Goal: Task Accomplishment & Management: Use online tool/utility

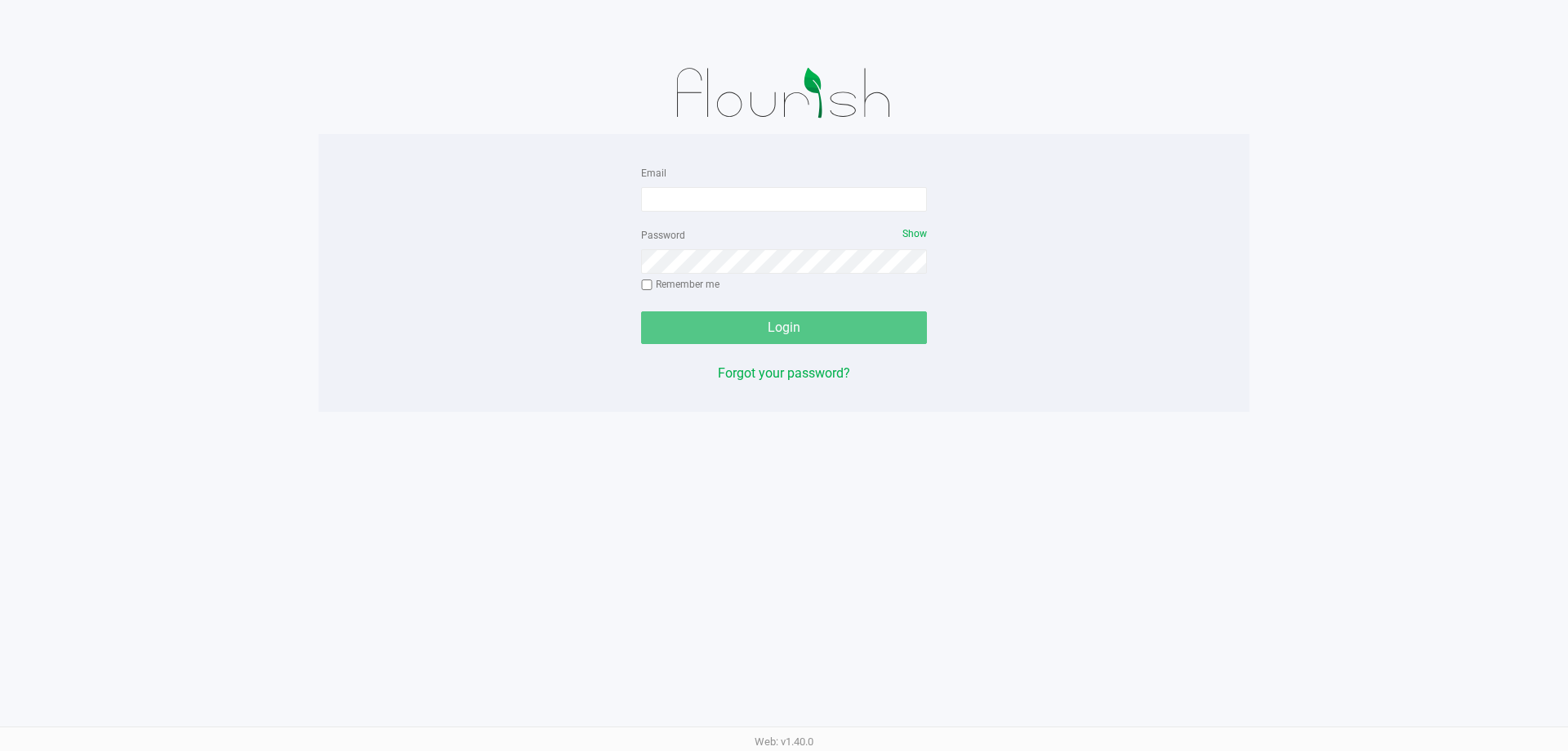
drag, startPoint x: 0, startPoint y: 0, endPoint x: 920, endPoint y: 352, distance: 985.0
click at [1046, 483] on div "Email Password Show Remember me Login Forgot your password? Web: v1.40.0" at bounding box center [784, 375] width 1568 height 751
click at [723, 200] on input "Email" at bounding box center [784, 199] width 286 height 24
type input "[EMAIL_ADDRESS][DOMAIN_NAME]"
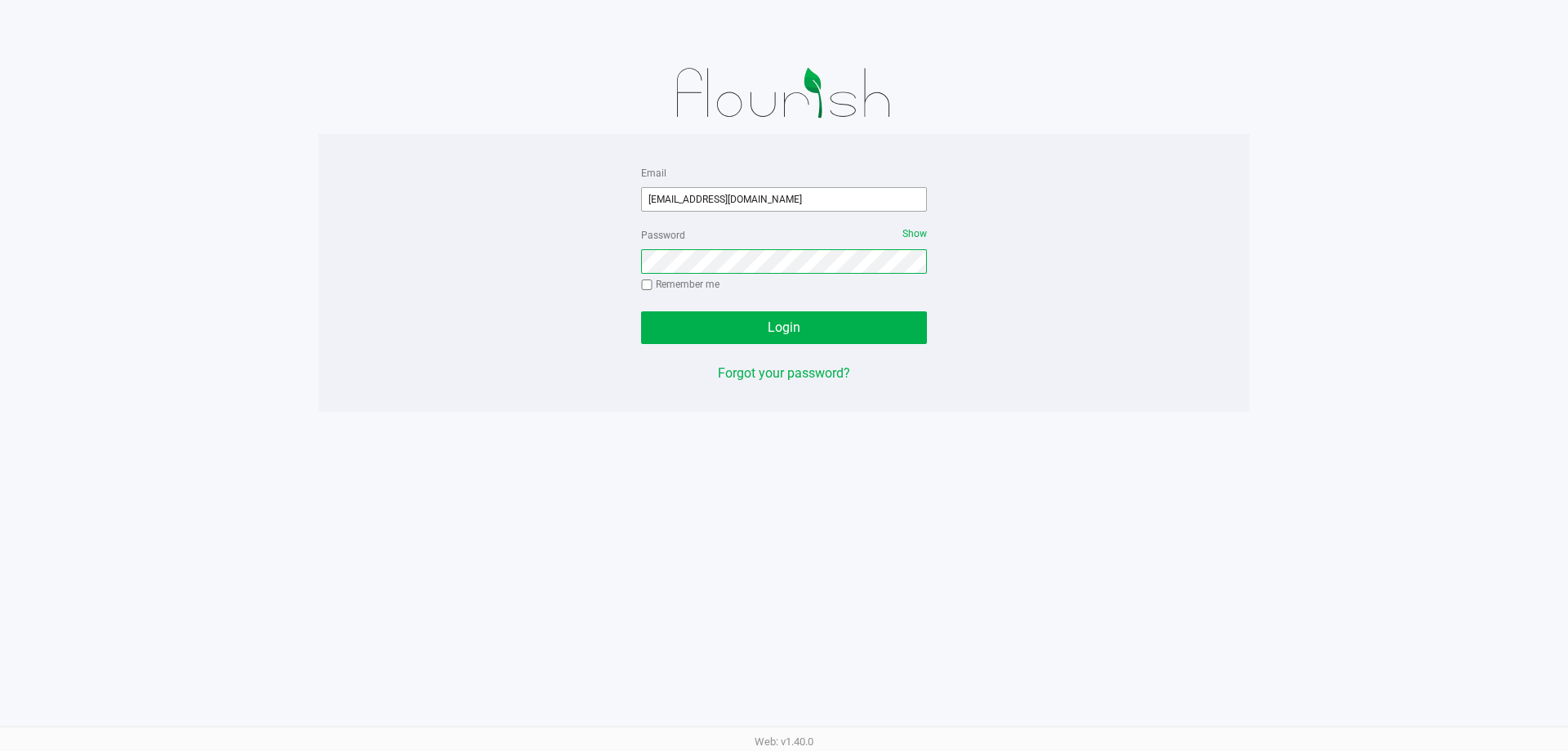
click at [641, 311] on button "Login" at bounding box center [784, 328] width 286 height 33
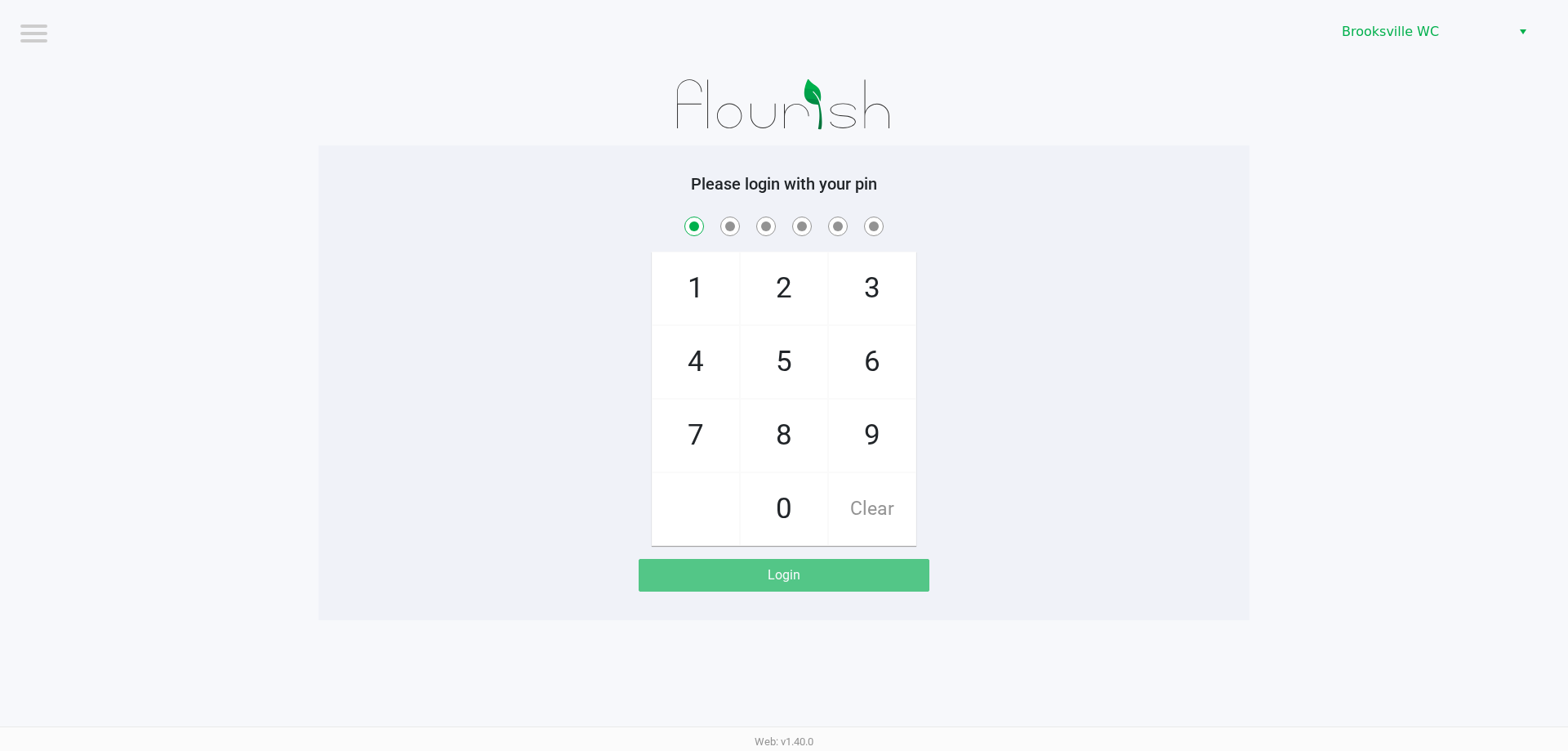
checkbox input "true"
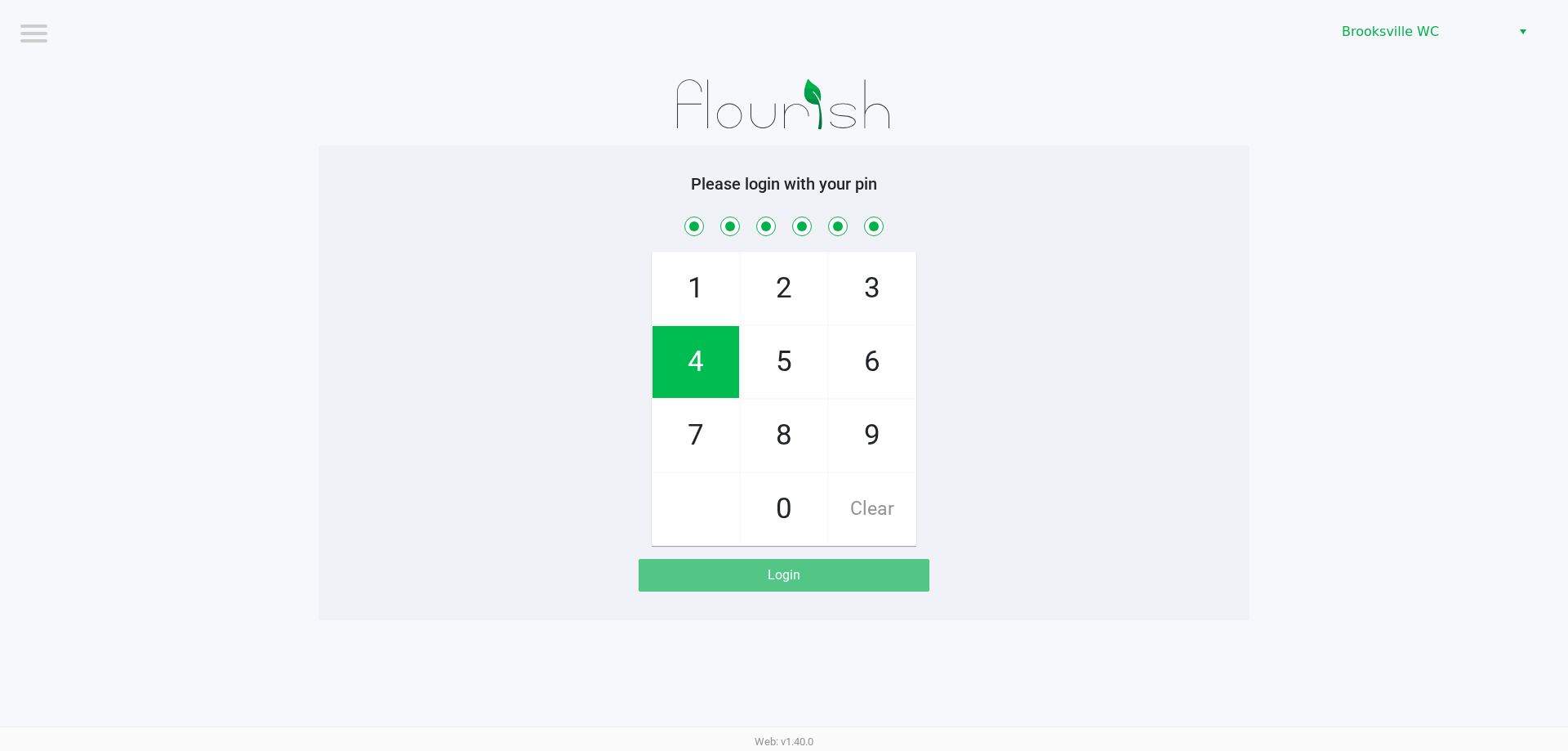
checkbox input "true"
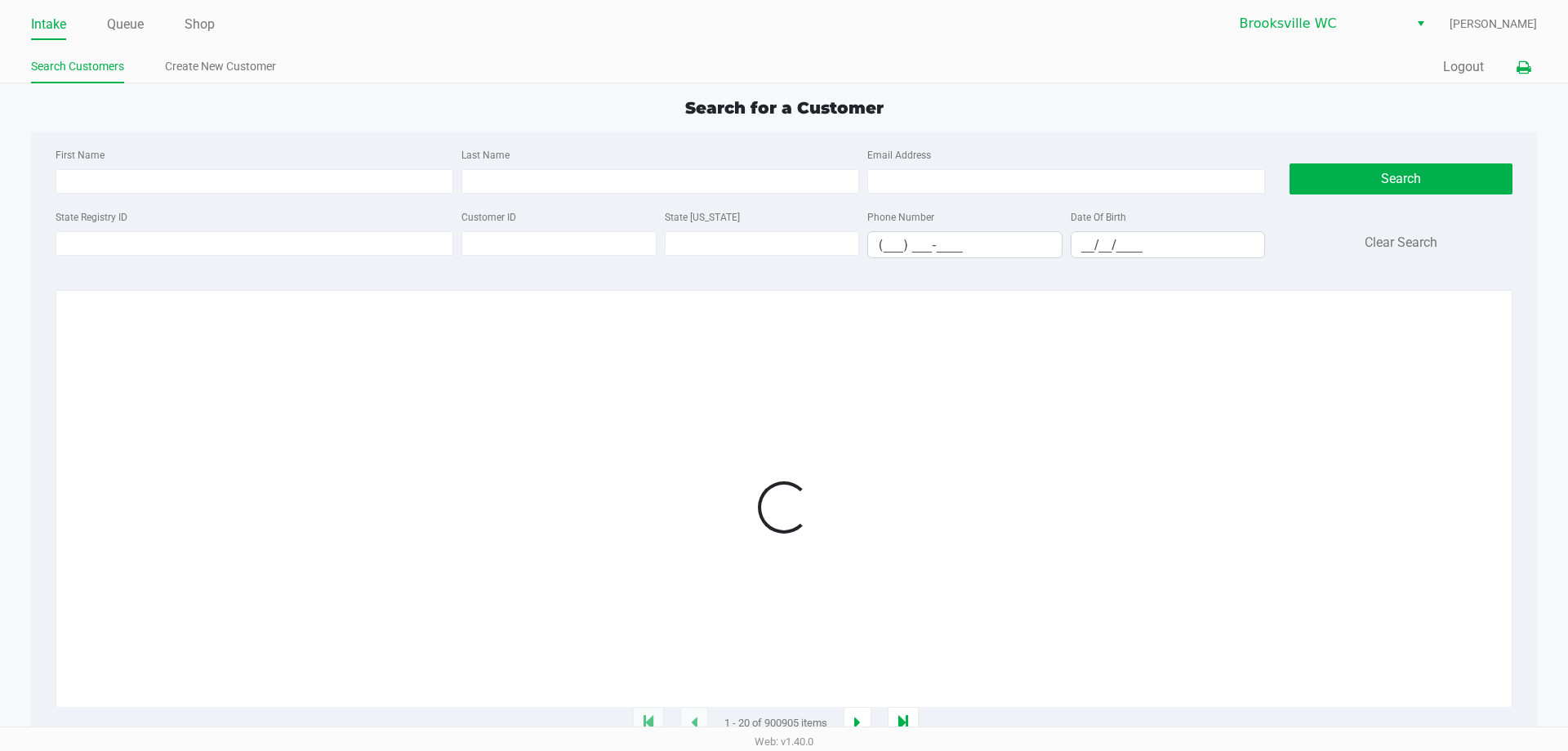
click at [1525, 69] on icon at bounding box center [1523, 68] width 14 height 12
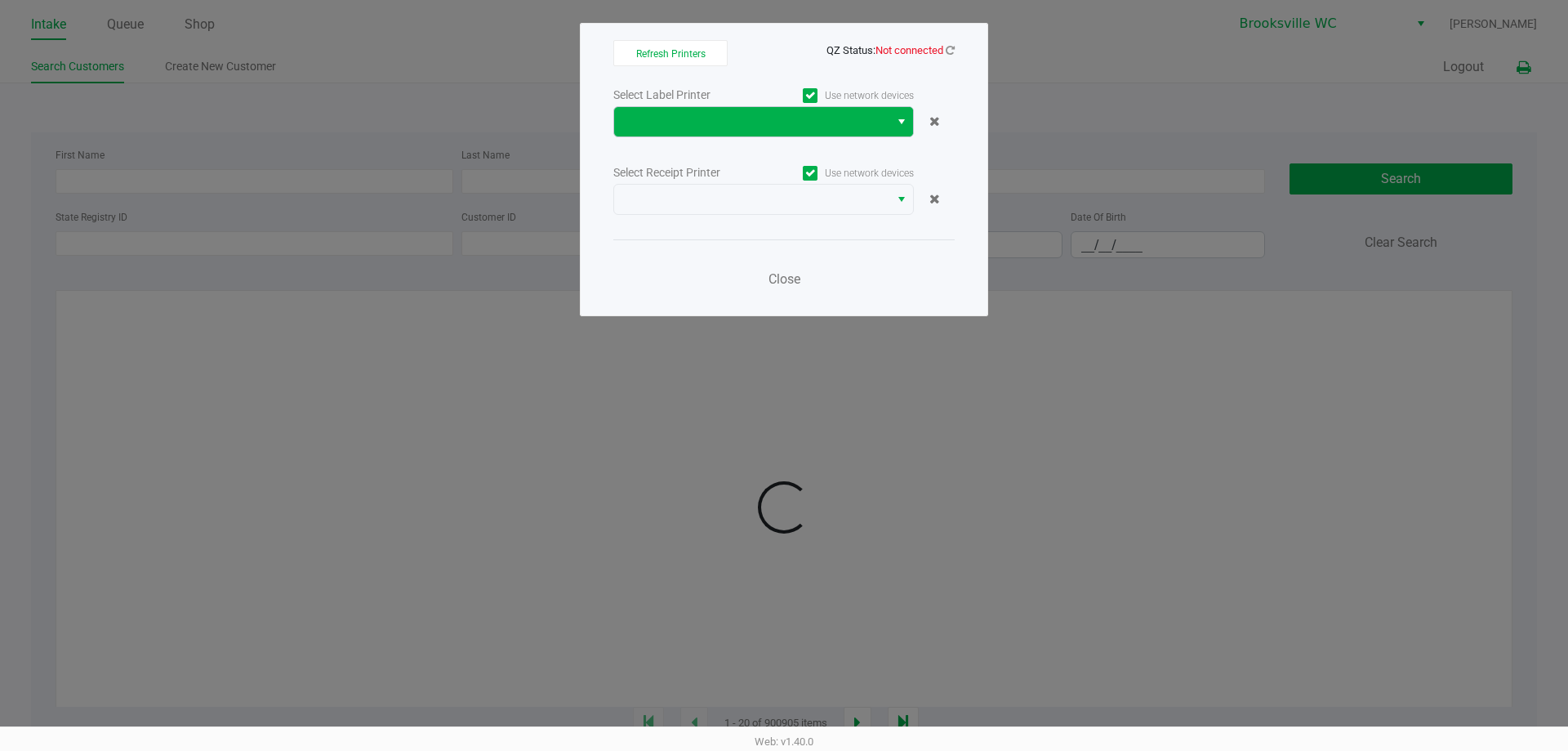
click at [904, 124] on span "Select" at bounding box center [901, 122] width 13 height 19
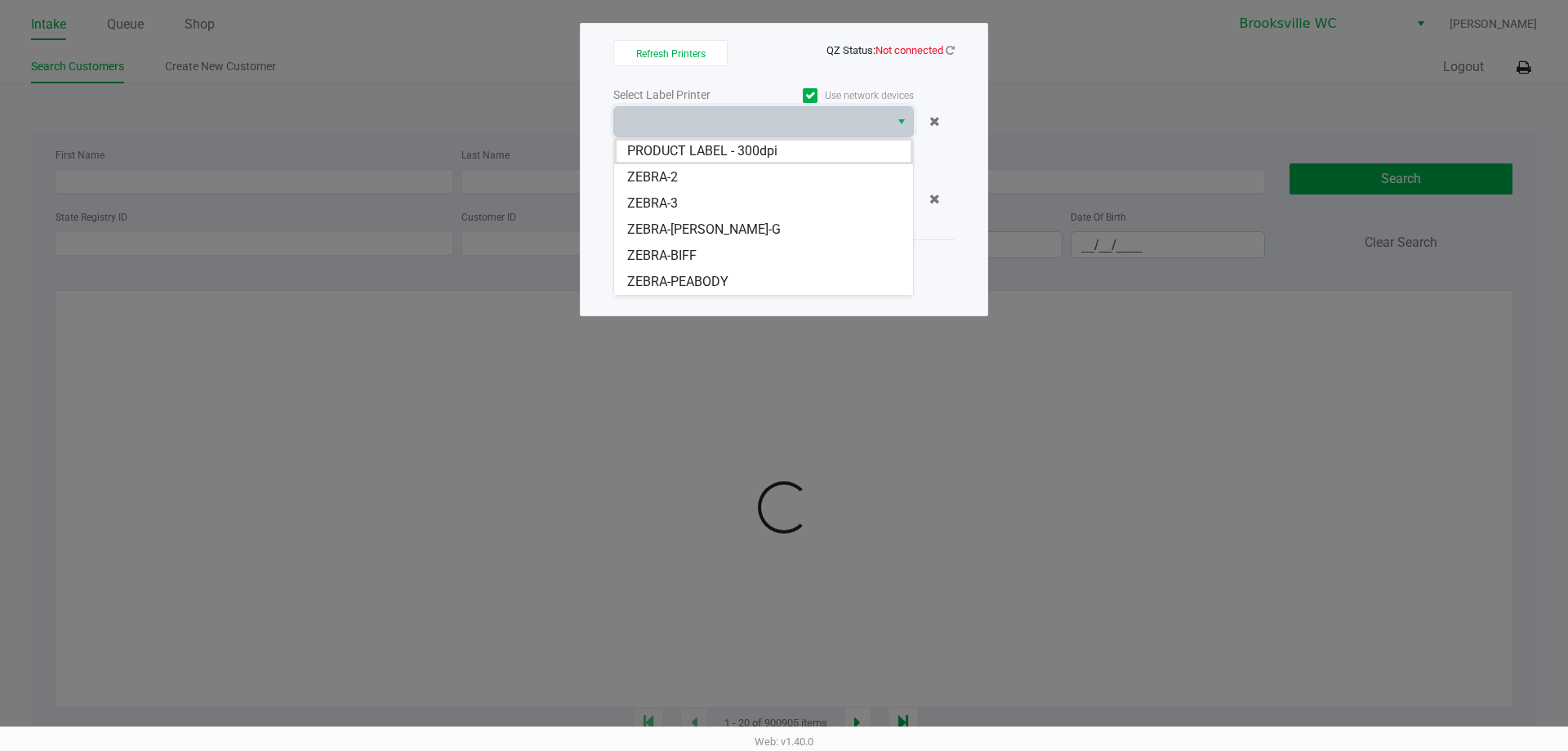
click at [692, 277] on span "ZEBRA-PEABODY" at bounding box center [678, 282] width 102 height 19
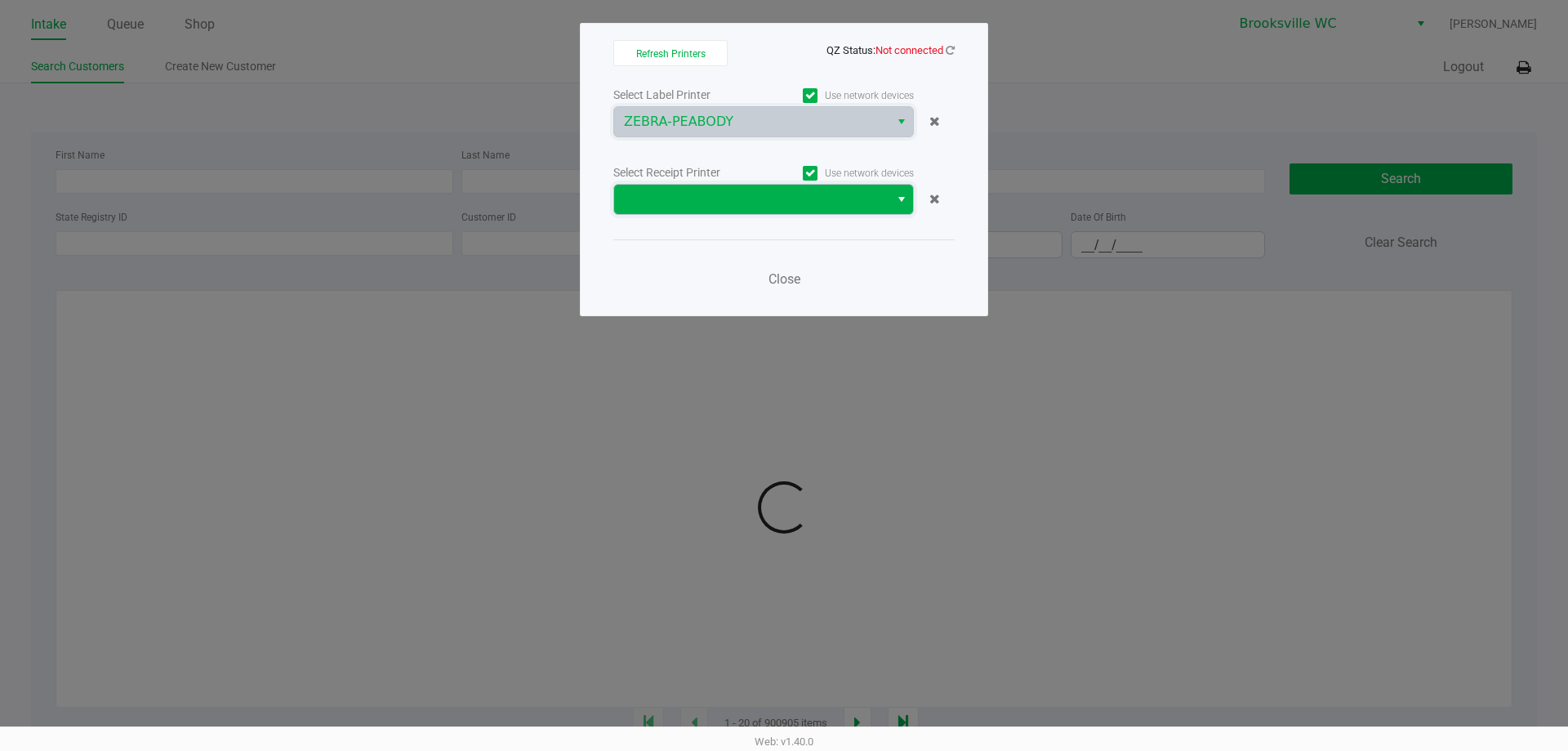
click at [864, 198] on span at bounding box center [752, 200] width 256 height 19
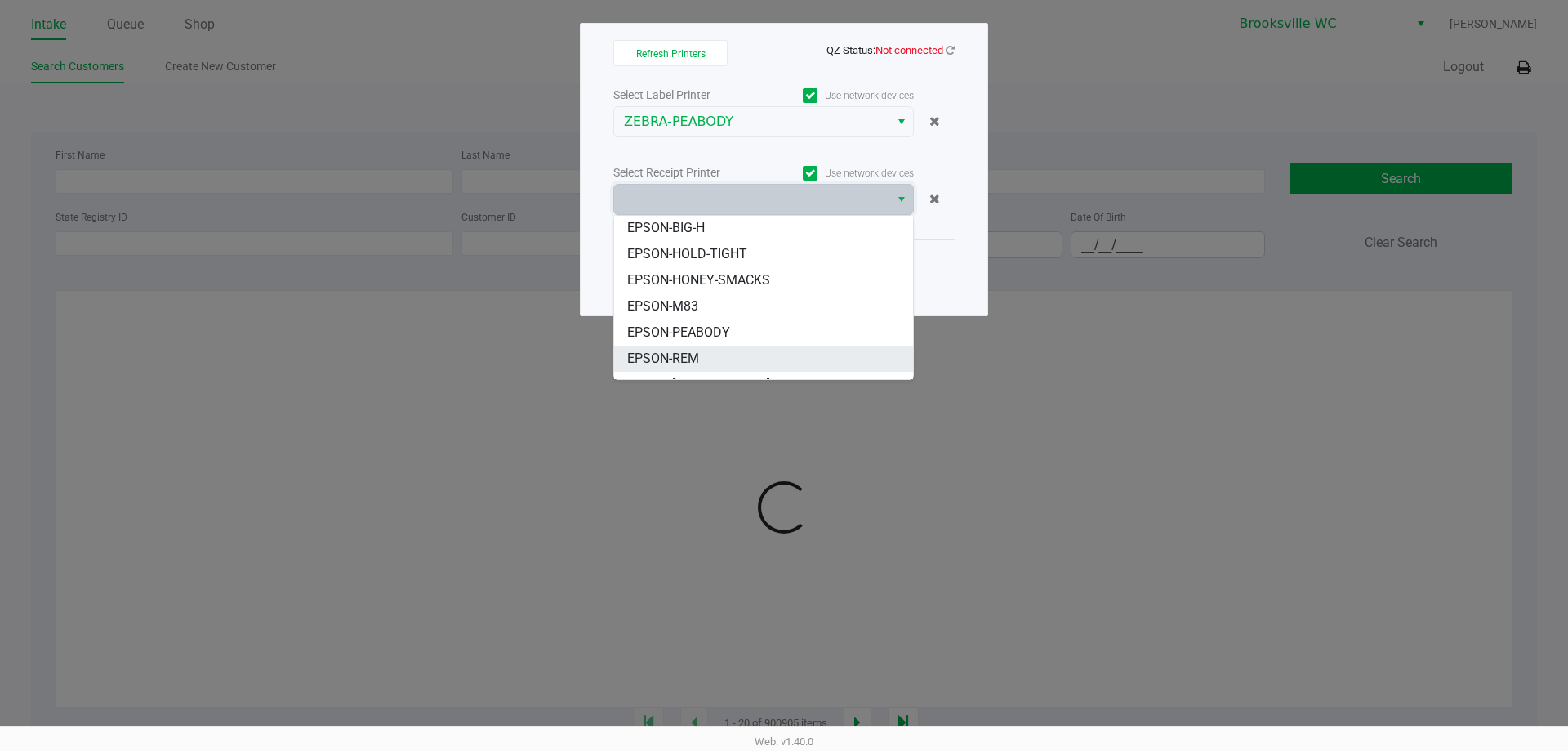
scroll to position [81, 0]
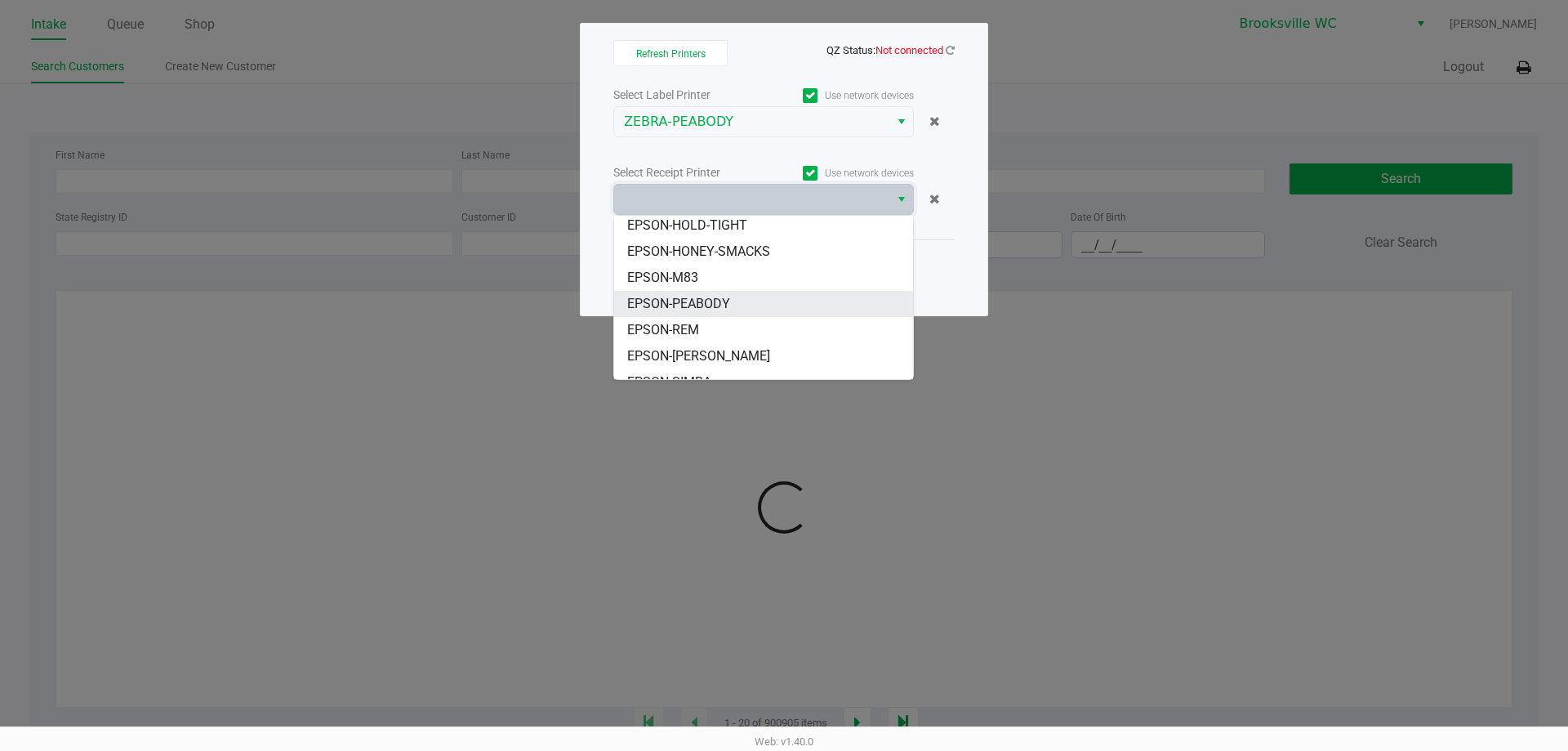
click at [696, 300] on span "EPSON-PEABODY" at bounding box center [679, 304] width 103 height 19
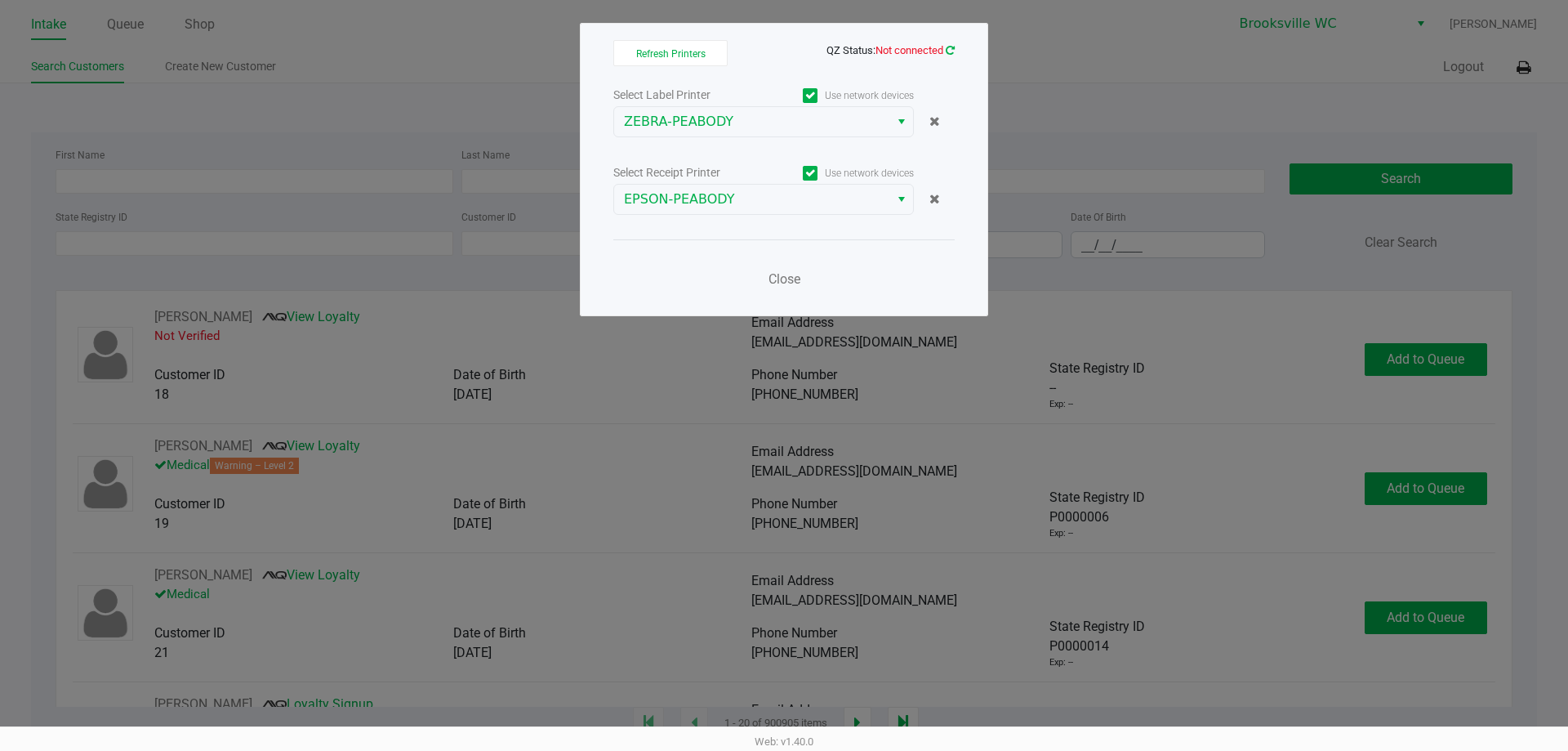
click at [949, 50] on icon at bounding box center [950, 49] width 9 height 11
click at [952, 51] on icon at bounding box center [950, 49] width 9 height 11
click at [795, 272] on span "Close" at bounding box center [784, 279] width 32 height 16
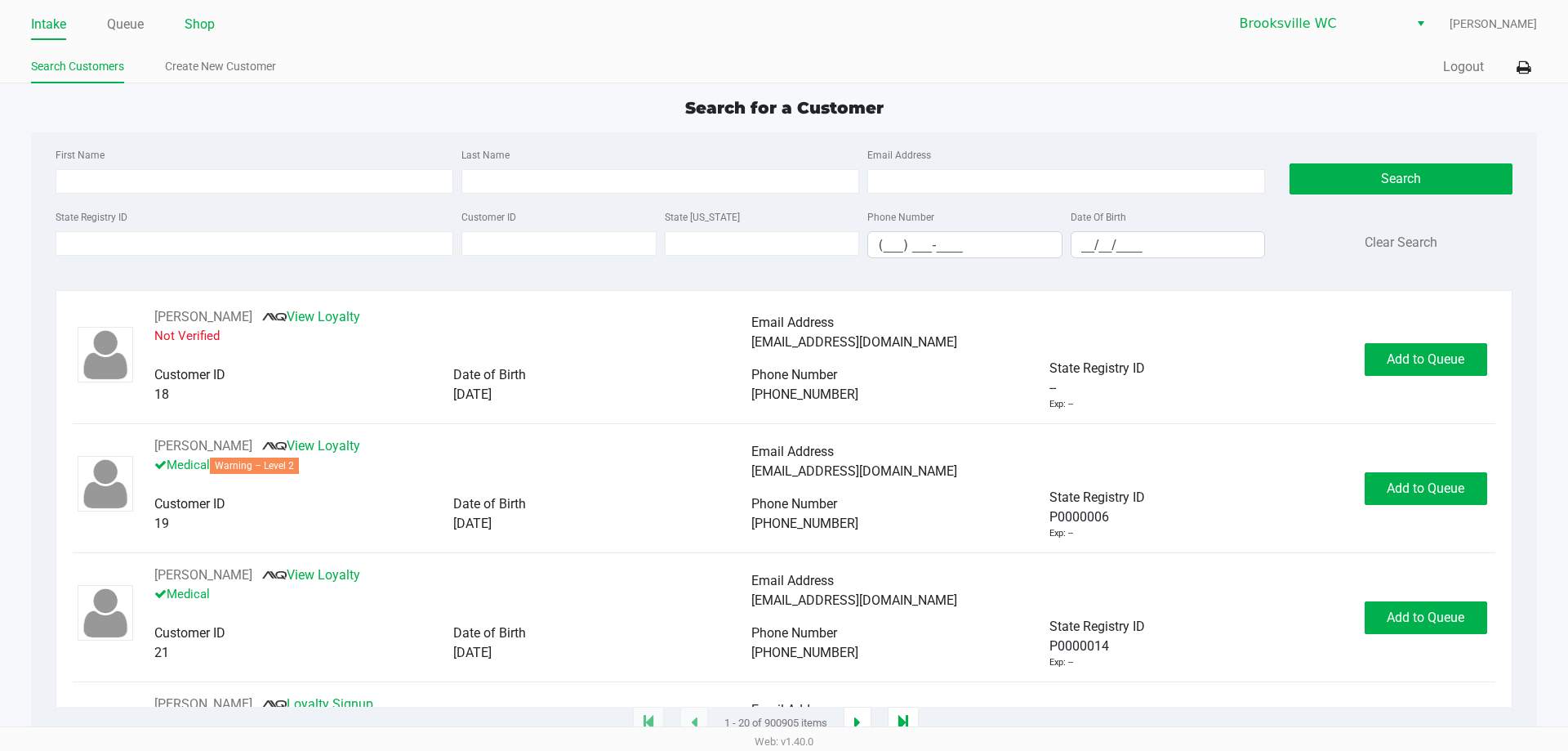
click at [207, 22] on link "Shop" at bounding box center [200, 24] width 30 height 23
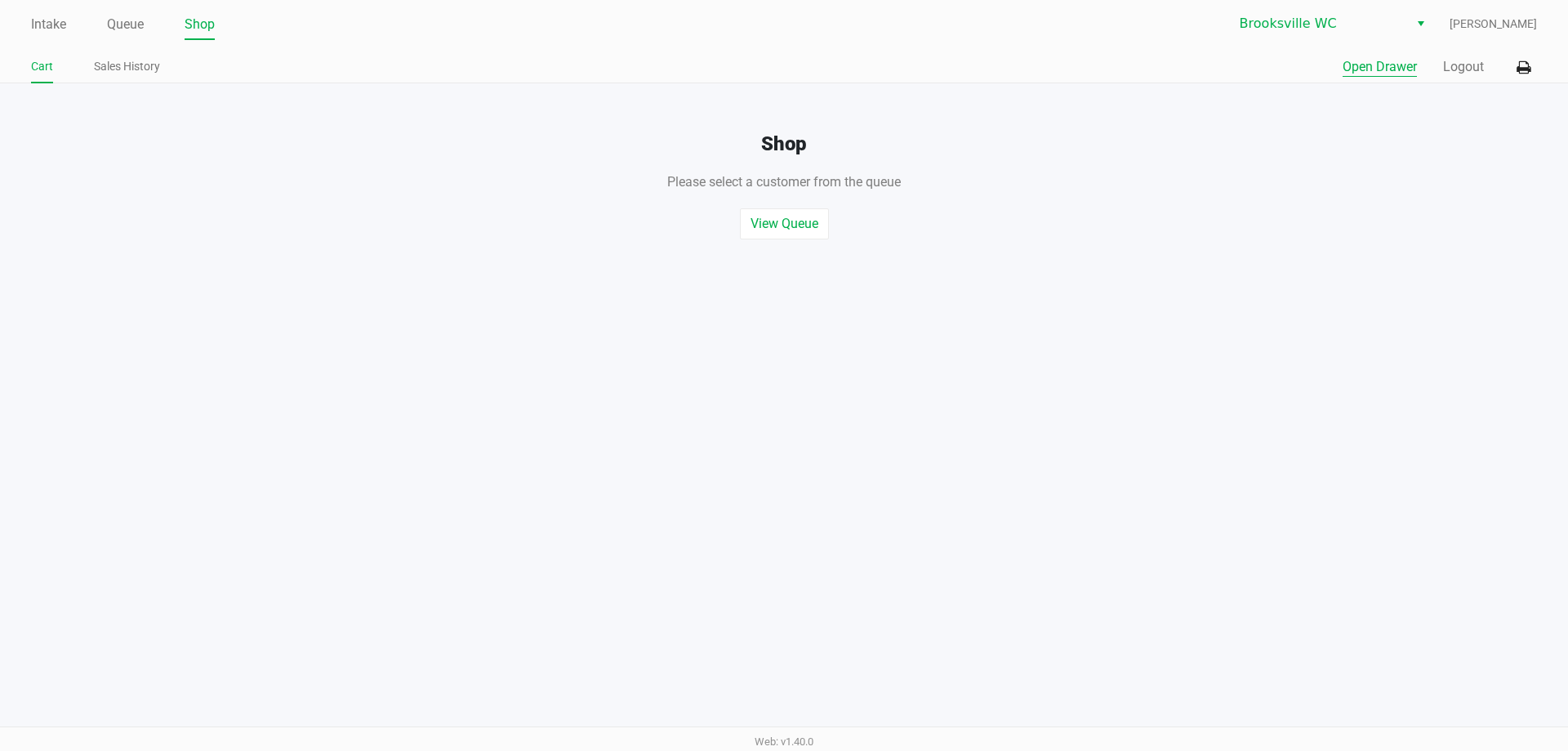
click at [1379, 66] on button "Open Drawer" at bounding box center [1380, 67] width 75 height 19
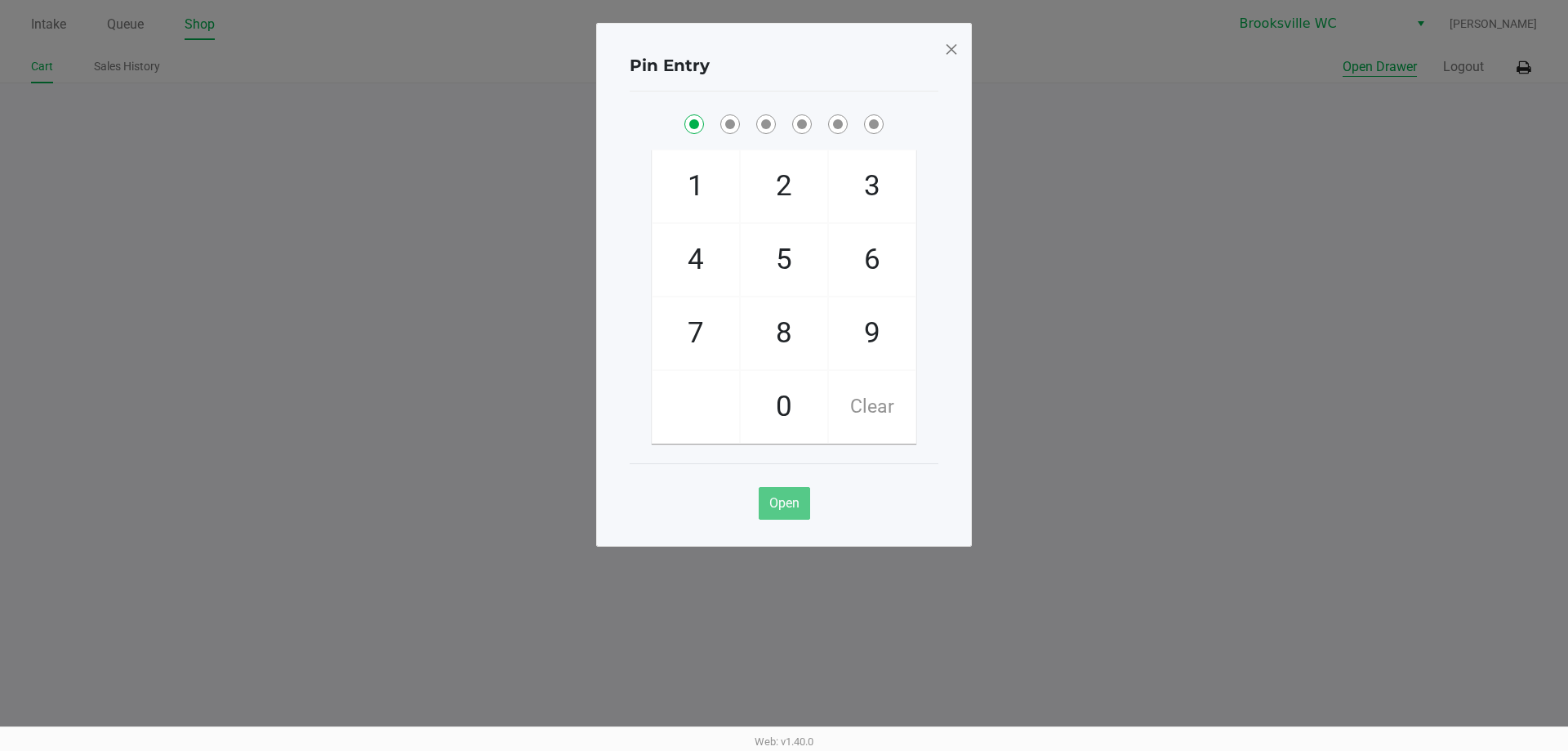
checkbox input "true"
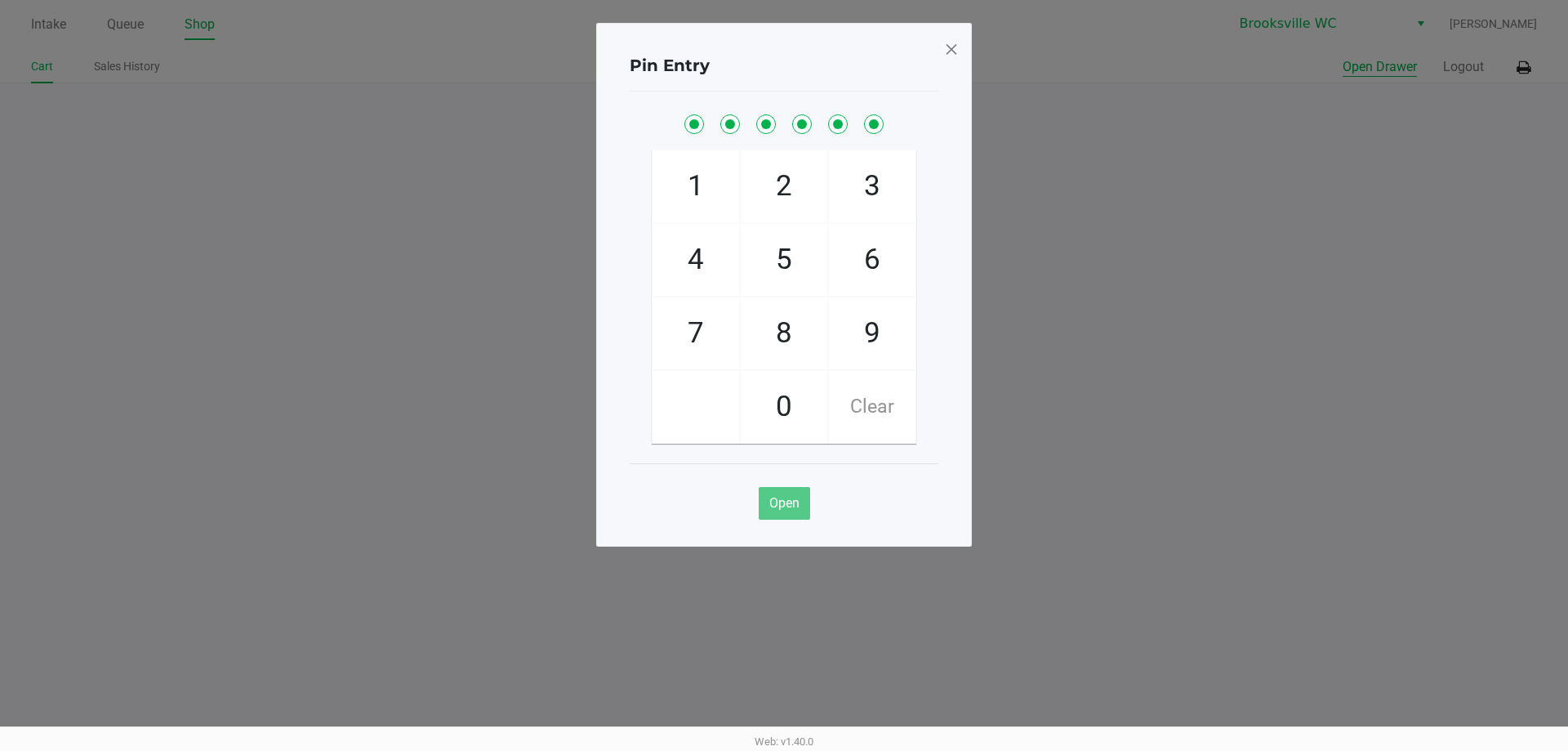
checkbox input "true"
